Goal: Task Accomplishment & Management: Manage account settings

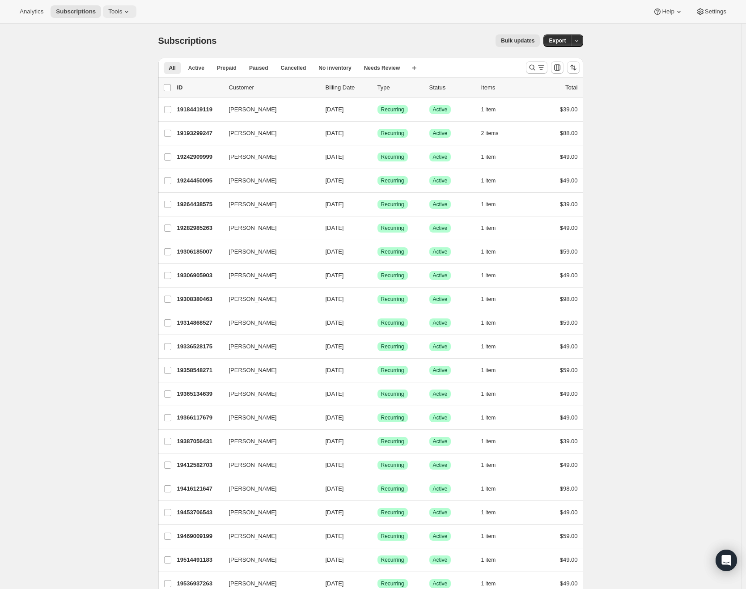
click at [122, 10] on span "Tools" at bounding box center [115, 11] width 14 height 7
click at [117, 33] on span "Subscription Plans" at bounding box center [111, 30] width 48 height 7
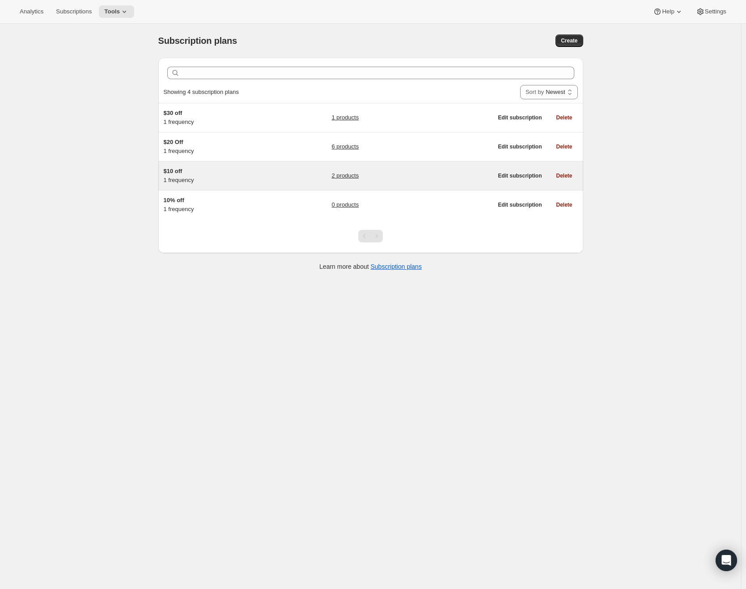
click at [297, 177] on div "$10 off 1 frequency 2 products" at bounding box center [328, 176] width 329 height 18
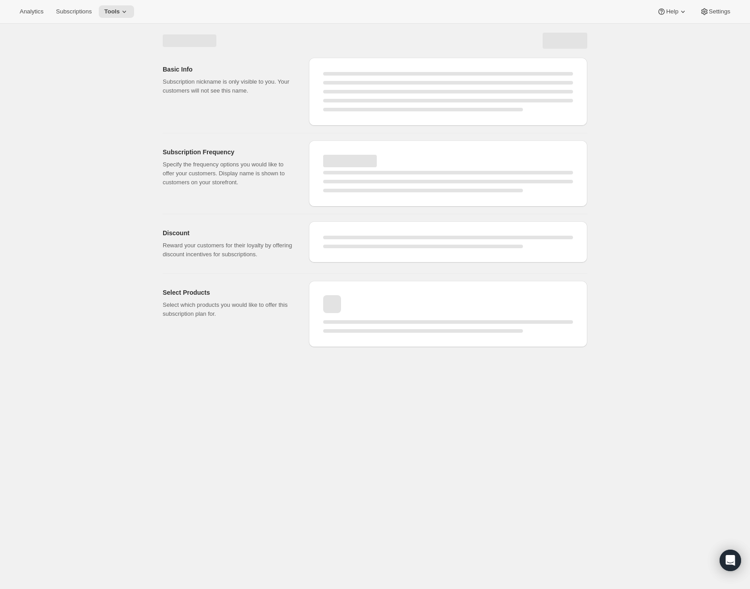
select select "WEEK"
select select "MONTH"
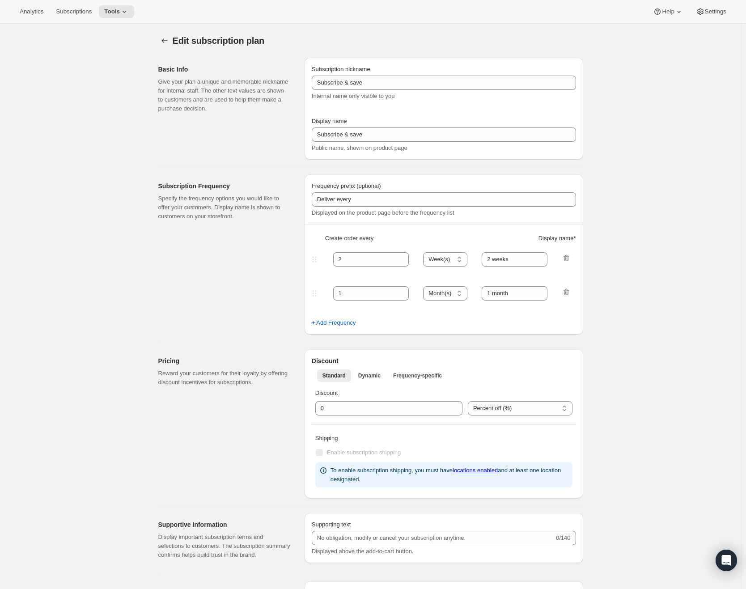
type input "$10 off"
type input "Monthly Subscription"
type input "1"
select select "MONTH"
type input "1 month"
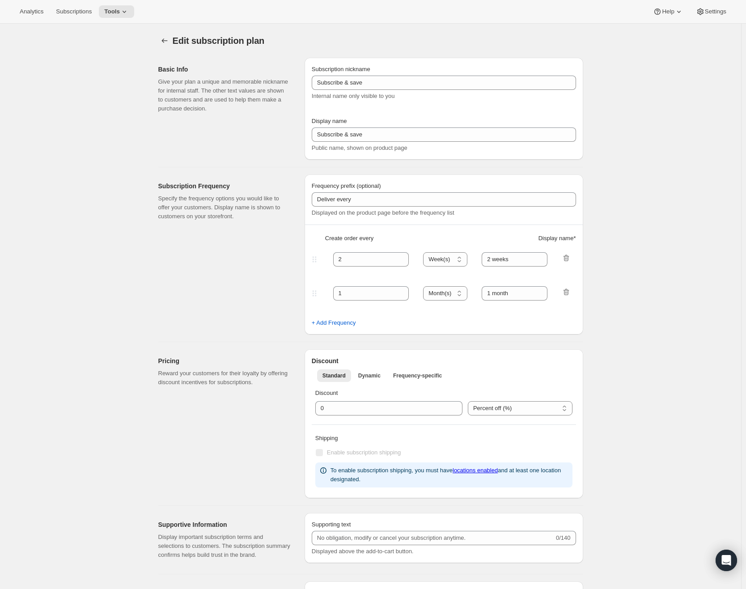
type input "10.0"
select select "FIXED_AMOUNT"
type input "Save <strong>$10</strong>"
